Goal: Task Accomplishment & Management: Use online tool/utility

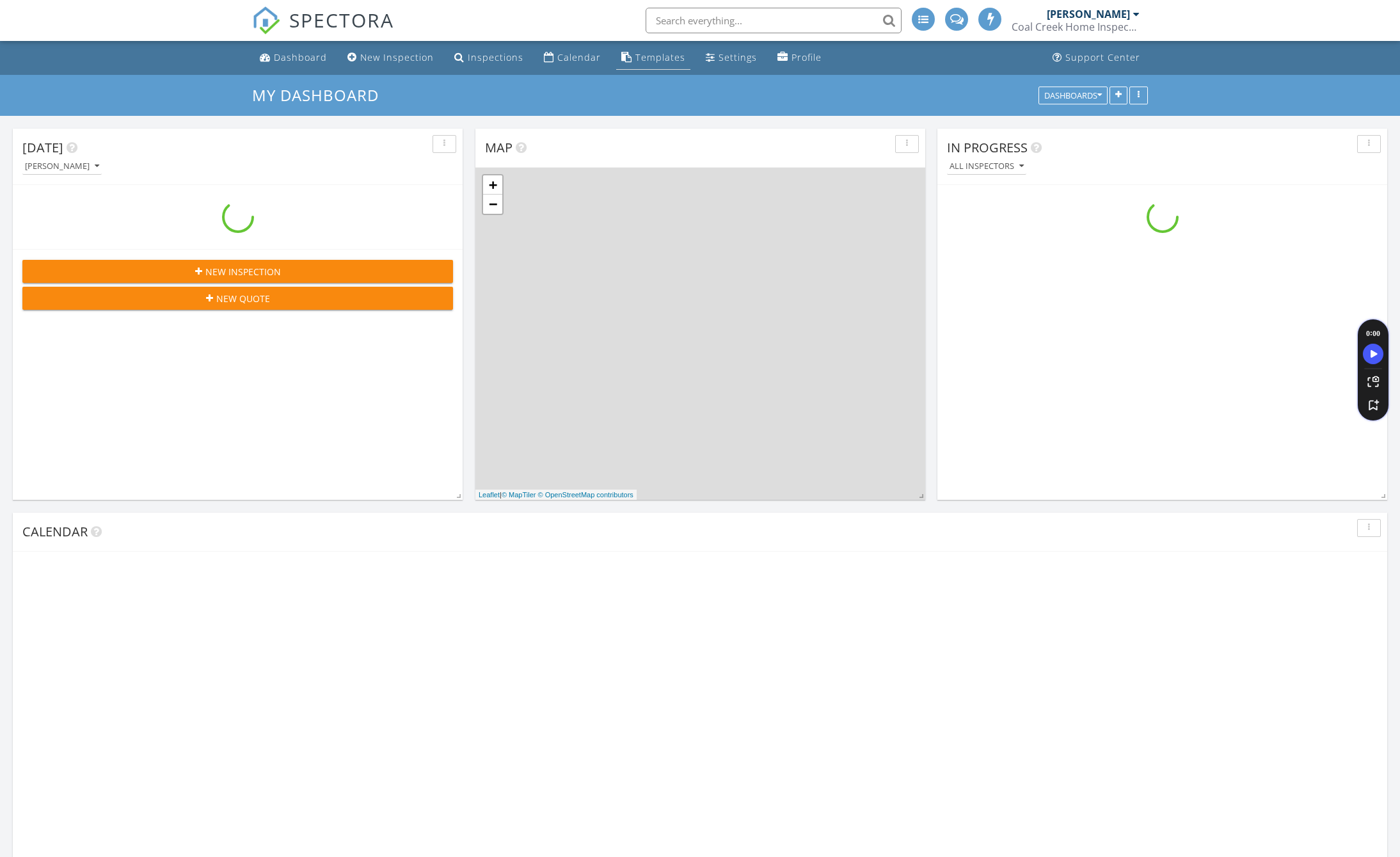
scroll to position [1453, 1400]
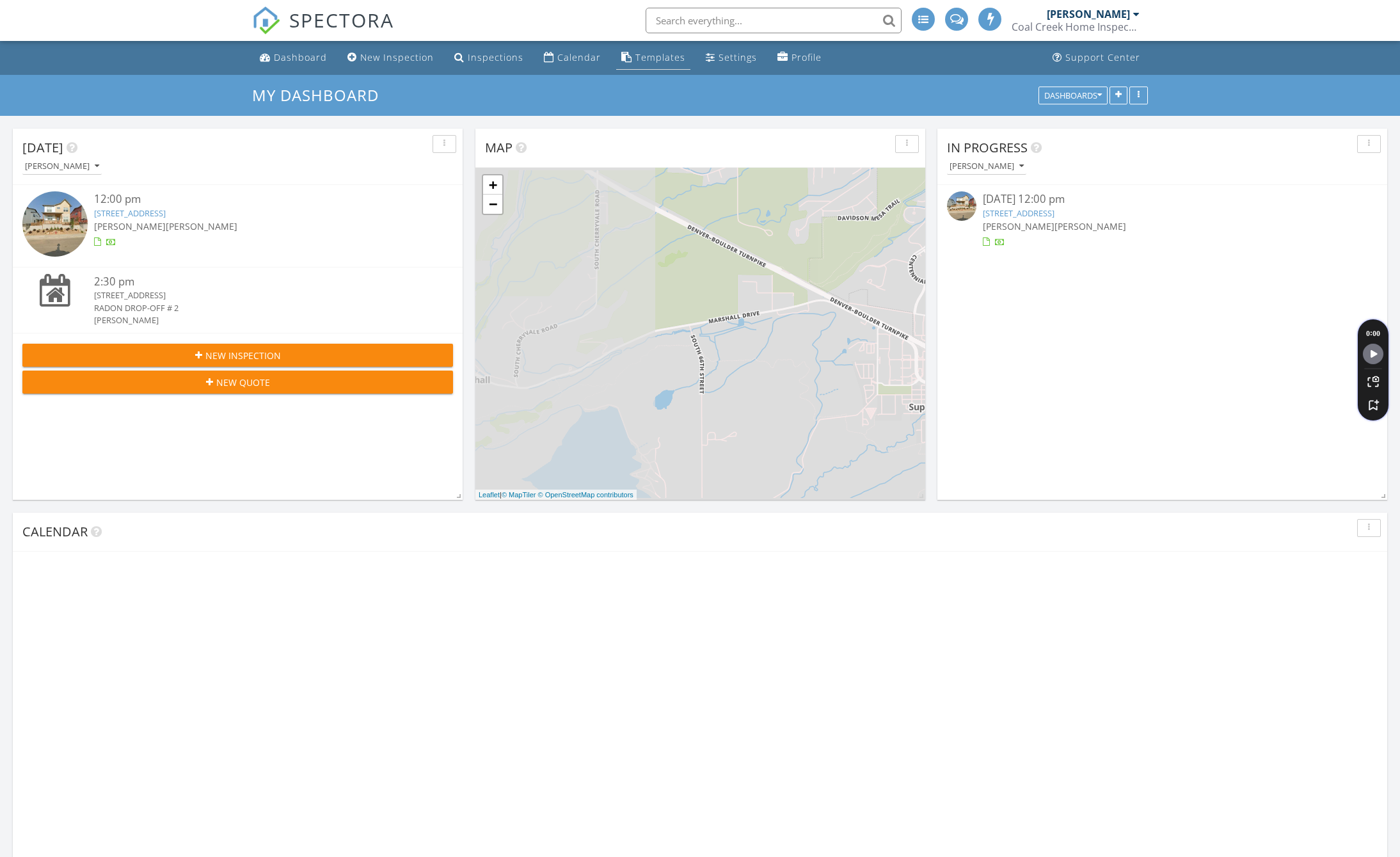
click at [645, 69] on link "Templates" at bounding box center [653, 58] width 74 height 24
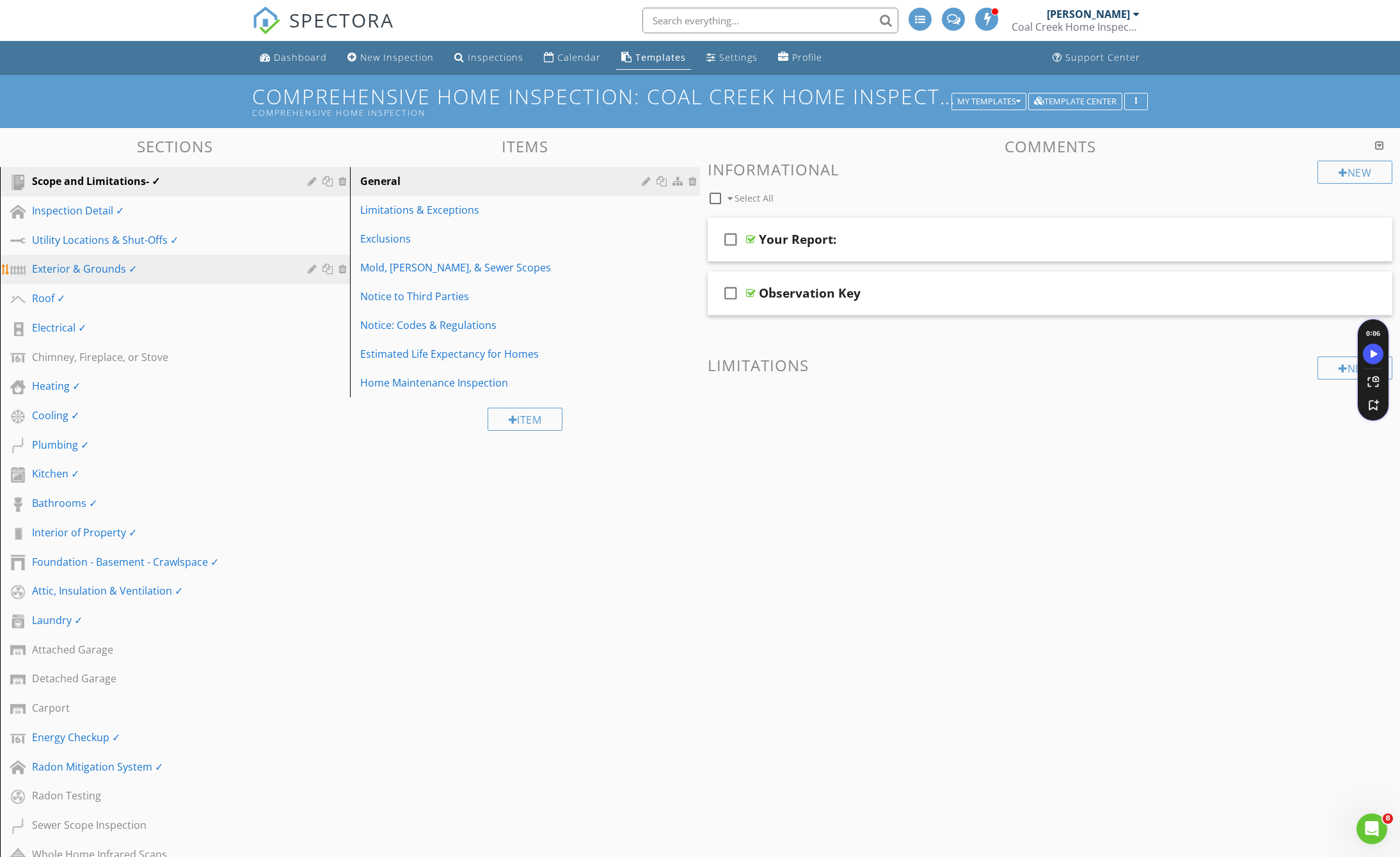
click at [199, 281] on link "Exterior & Grounds ✓" at bounding box center [177, 269] width 346 height 30
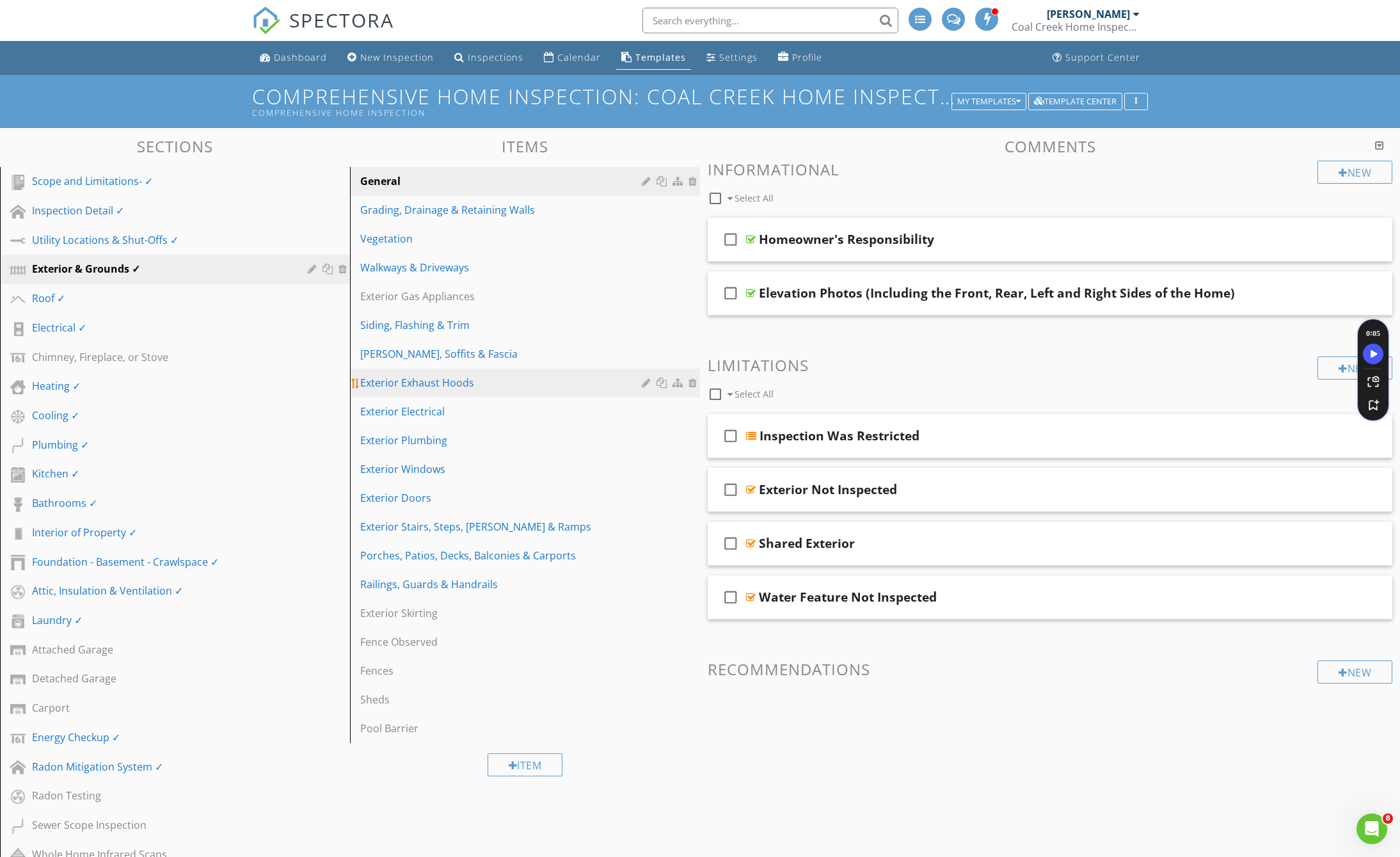
click at [438, 384] on div "Exterior Exhaust Hoods" at bounding box center [502, 383] width 285 height 15
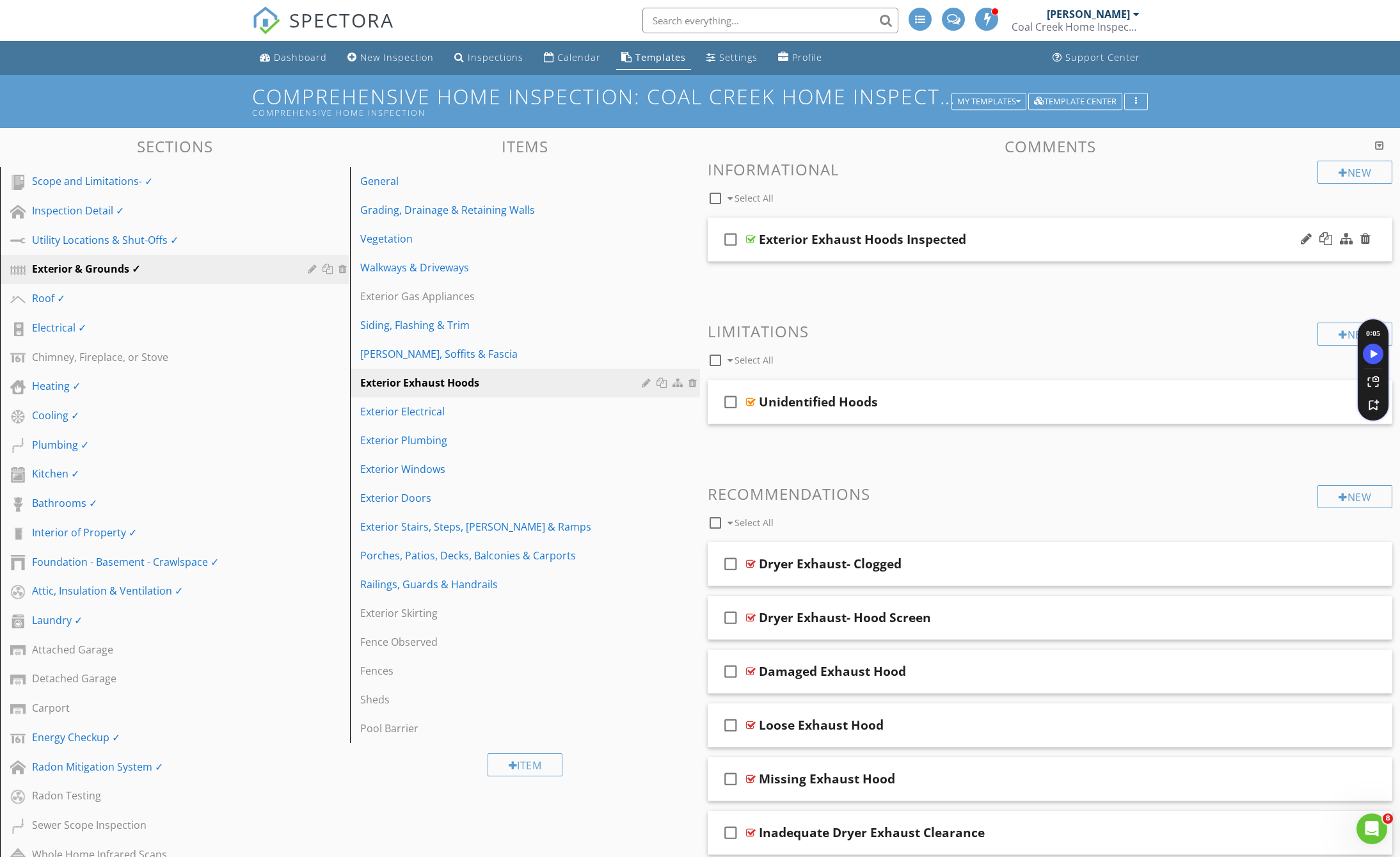
click at [996, 245] on div "Exterior Exhaust Hoods Inspected" at bounding box center [1006, 240] width 494 height 15
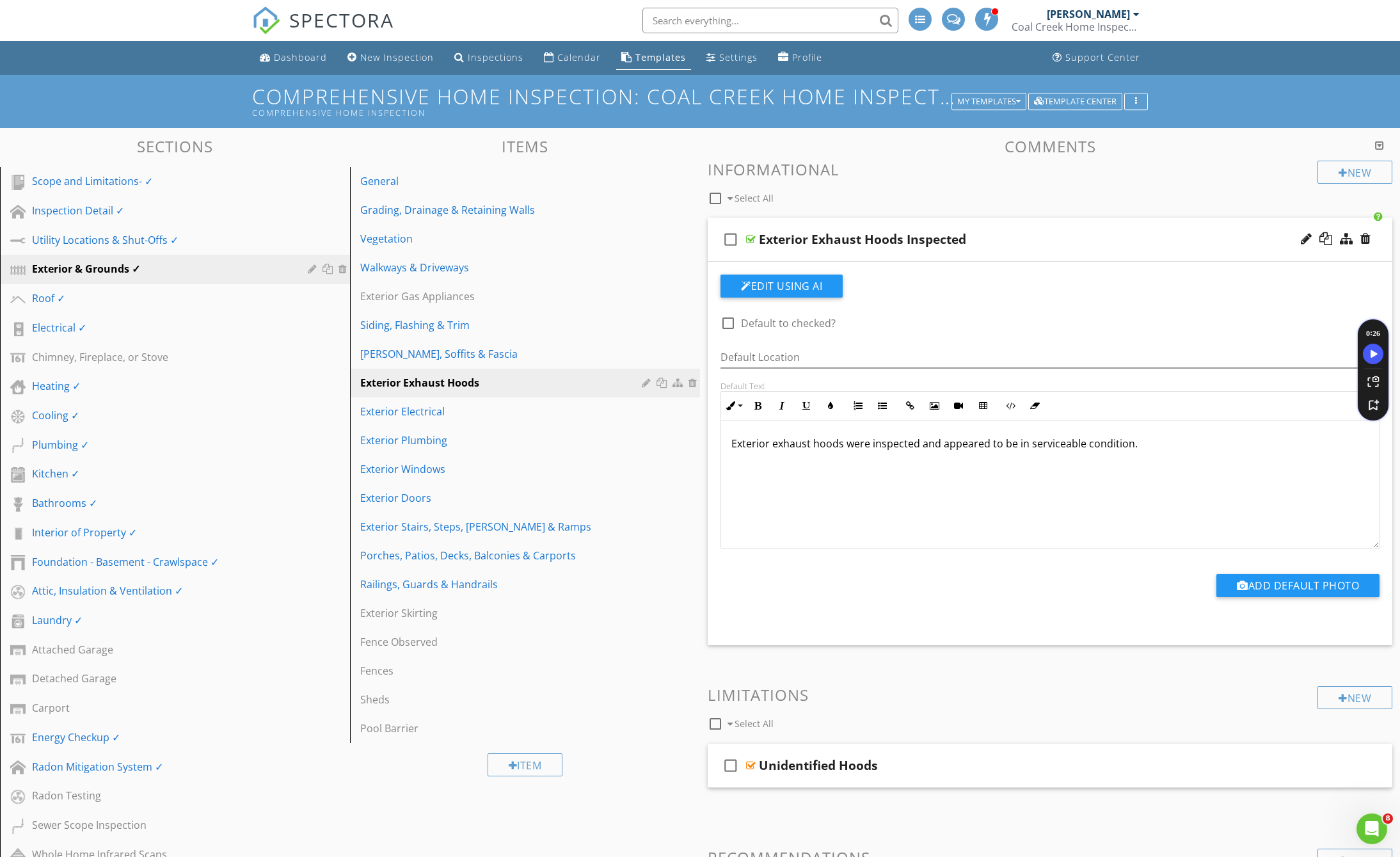
click at [967, 240] on div "Exterior Exhaust Hoods Inspected" at bounding box center [1006, 240] width 494 height 15
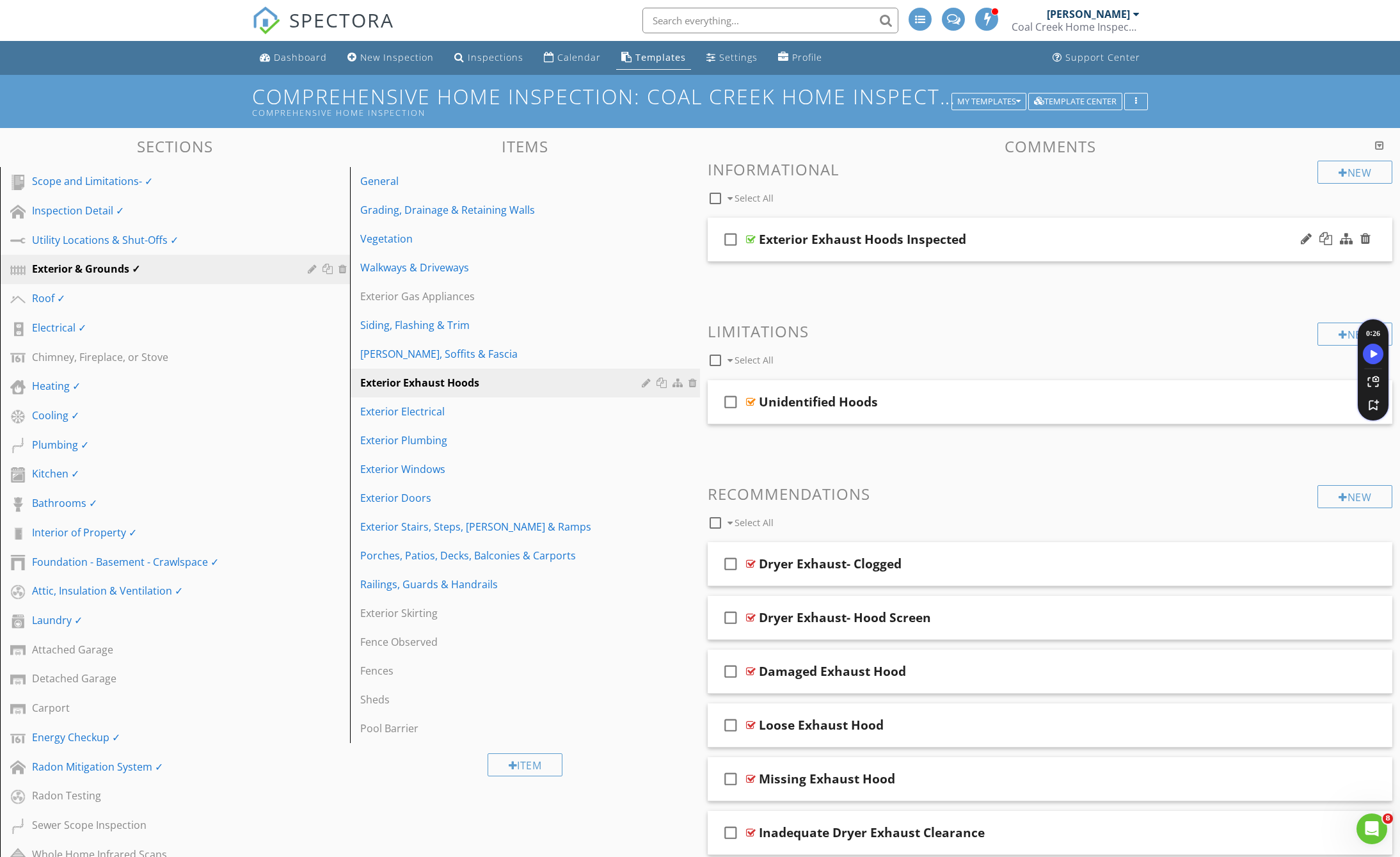
click at [963, 240] on div "Exterior Exhaust Hoods Inspected" at bounding box center [862, 240] width 207 height 15
click at [763, 241] on input "Exterior Exhaust Hoods Inspected" at bounding box center [1006, 241] width 494 height 21
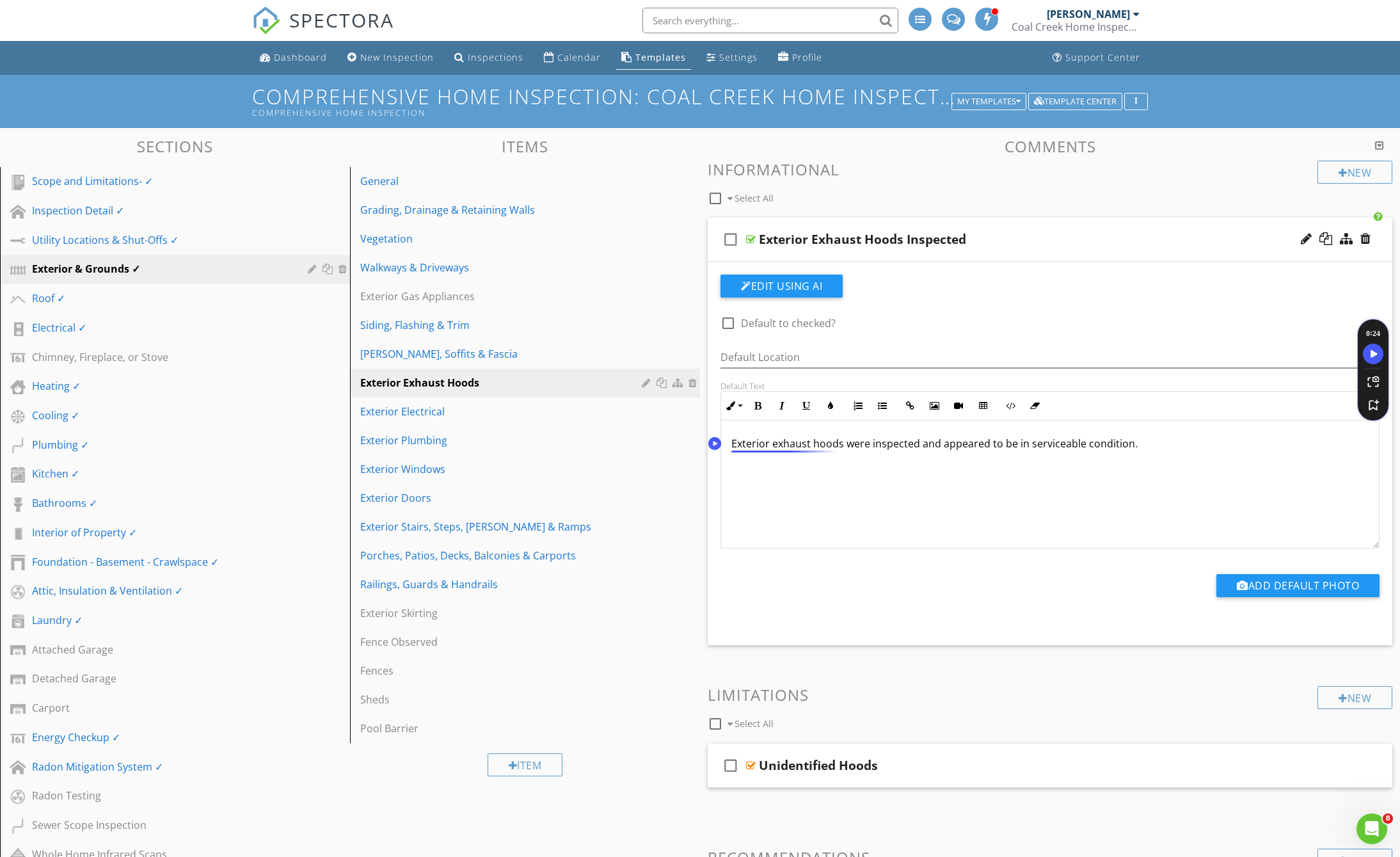
click at [751, 445] on p "Exterior exhaust hoods were inspected and appeared to be in serviceable conditi…" at bounding box center [1050, 444] width 637 height 15
copy p "Exterior exhaust hoods were inspected and appeared to be in serviceable conditi…"
